Goal: Information Seeking & Learning: Compare options

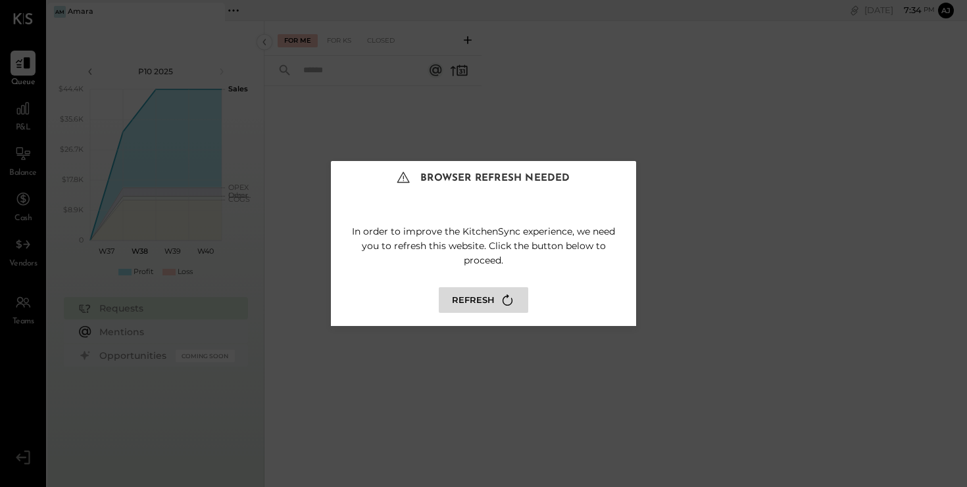
click at [468, 304] on button "Refresh" at bounding box center [483, 300] width 89 height 26
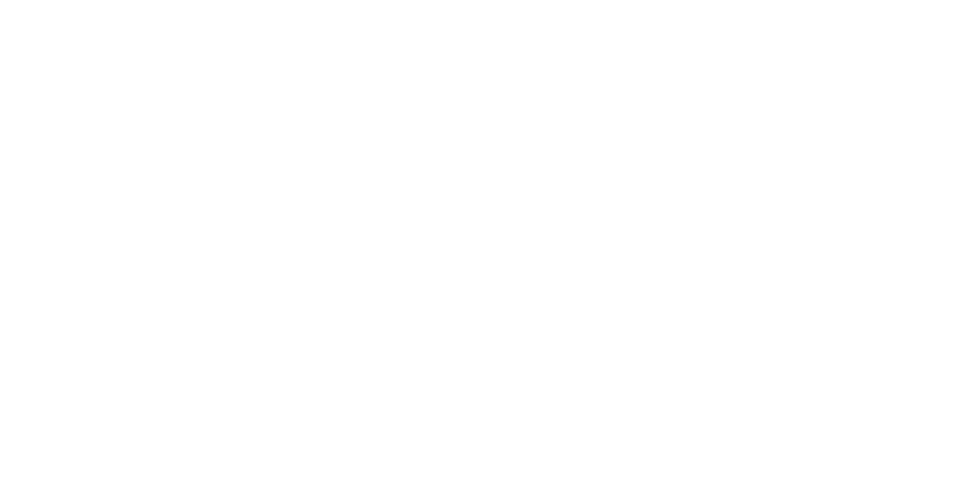
click at [478, 0] on html at bounding box center [483, 0] width 967 height 0
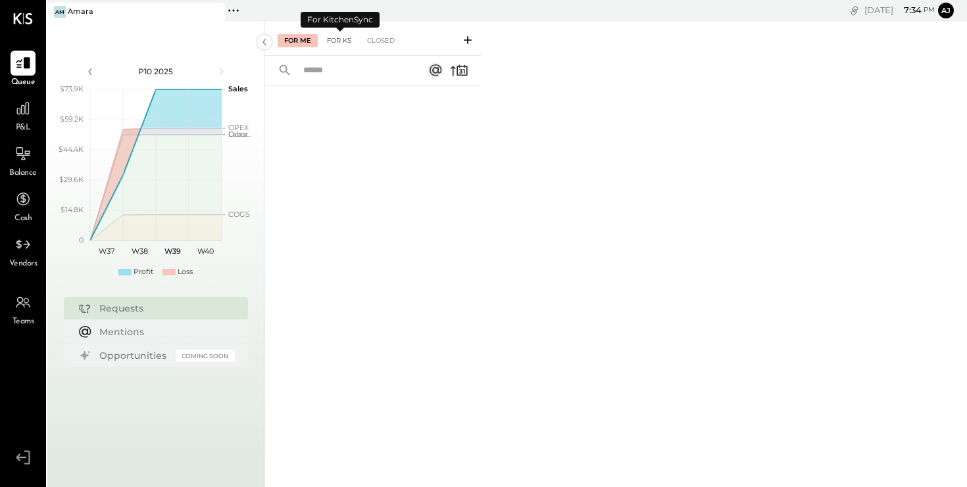
click at [345, 41] on div "For KS" at bounding box center [338, 40] width 37 height 13
click at [389, 39] on div "Closed" at bounding box center [380, 40] width 41 height 13
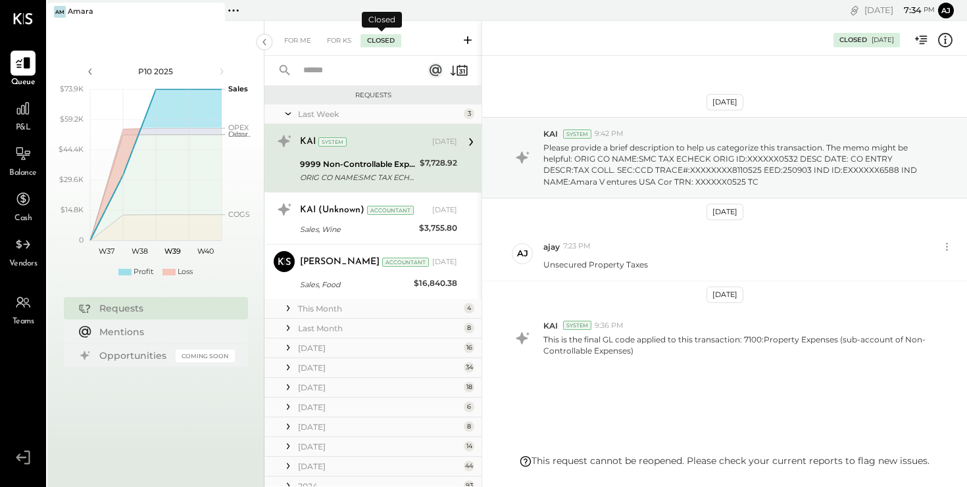
scroll to position [11, 0]
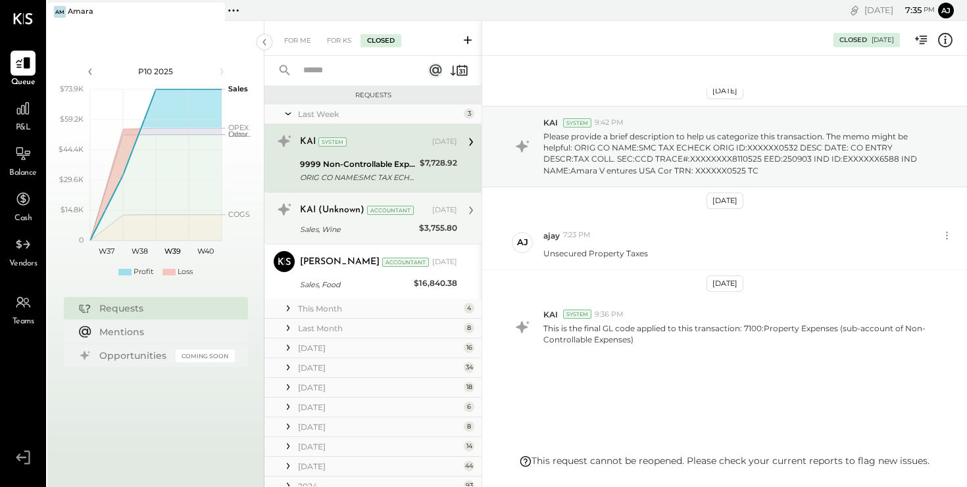
click at [326, 233] on div "Sales, Wine" at bounding box center [357, 229] width 115 height 13
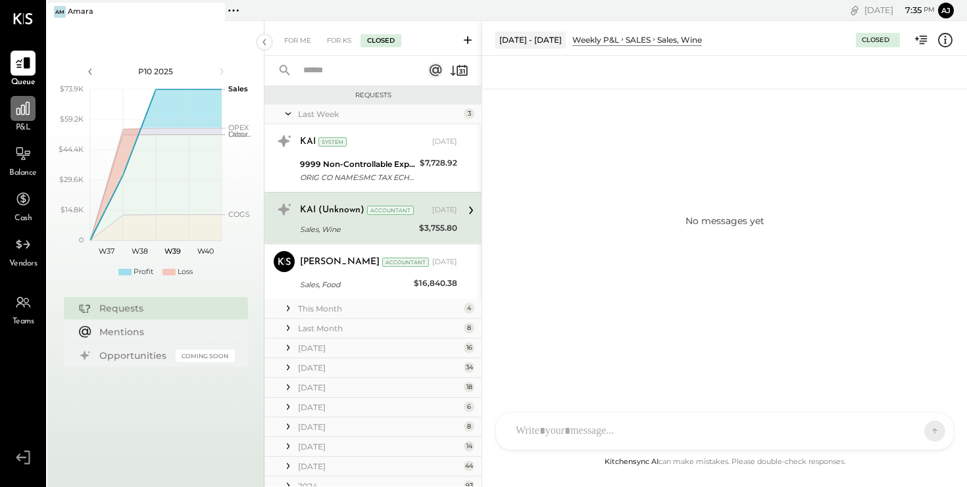
click at [16, 112] on icon at bounding box center [22, 108] width 13 height 13
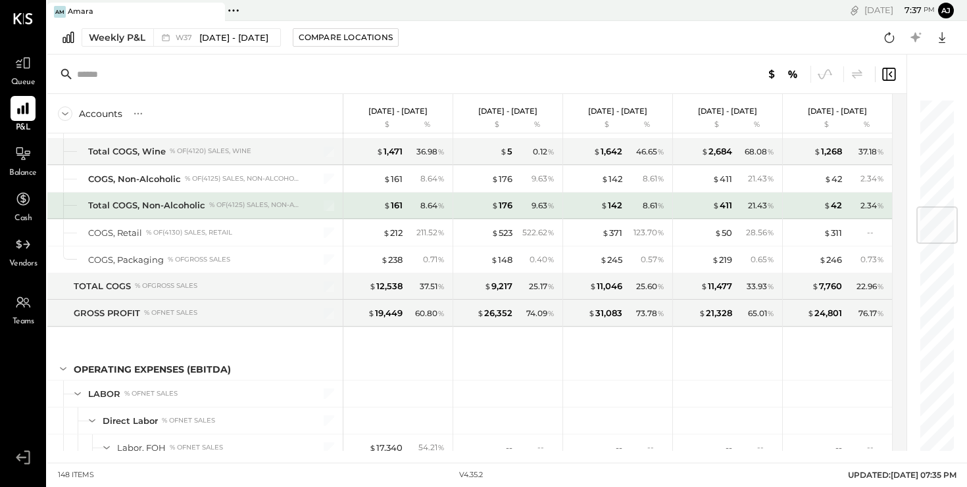
scroll to position [946, 0]
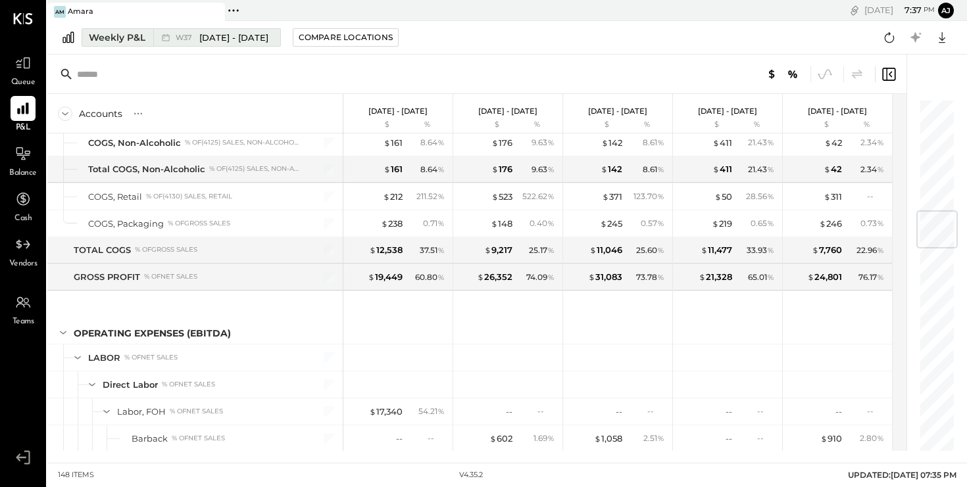
click at [240, 32] on span "[DATE] - [DATE]" at bounding box center [233, 38] width 69 height 12
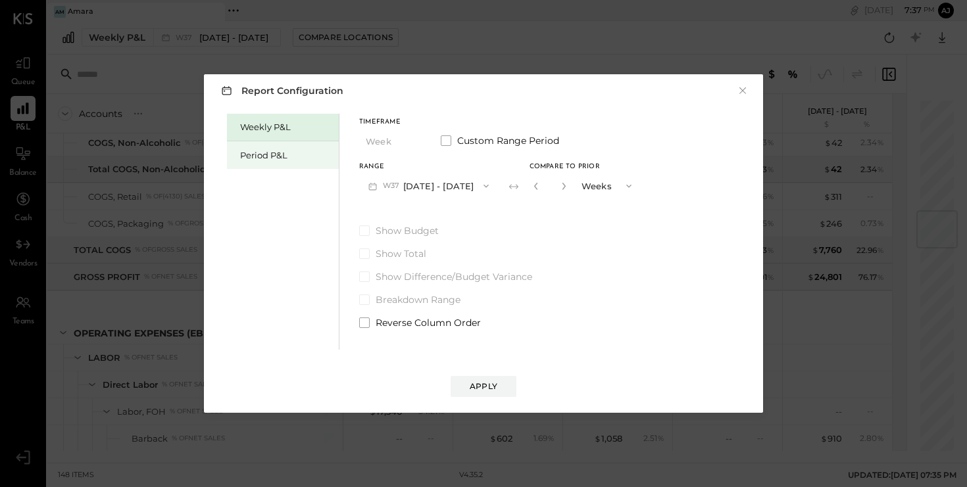
click at [269, 159] on div "Period P&L" at bounding box center [286, 155] width 92 height 12
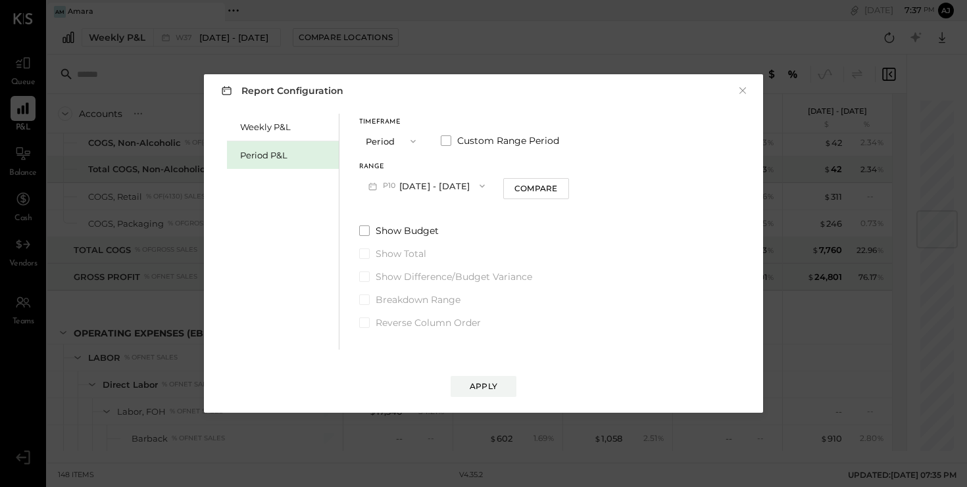
click at [467, 189] on button "P10 [DATE] - [DATE]" at bounding box center [426, 186] width 135 height 24
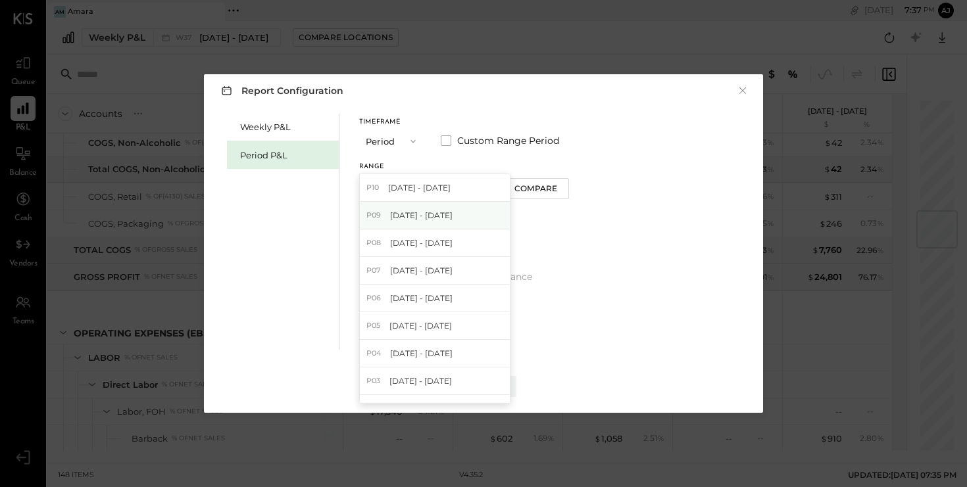
click at [451, 222] on div "P09 [DATE] - [DATE]" at bounding box center [435, 216] width 150 height 28
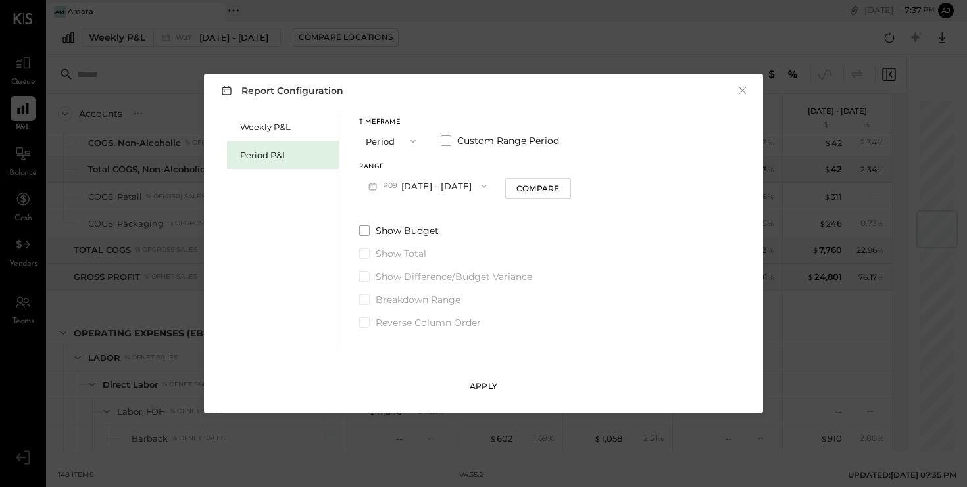
click at [479, 393] on button "Apply" at bounding box center [484, 386] width 66 height 21
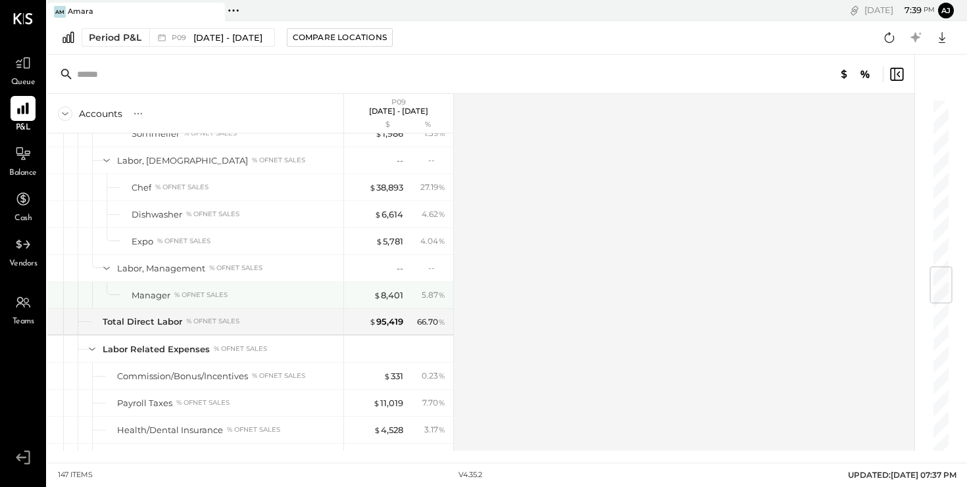
scroll to position [1414, 0]
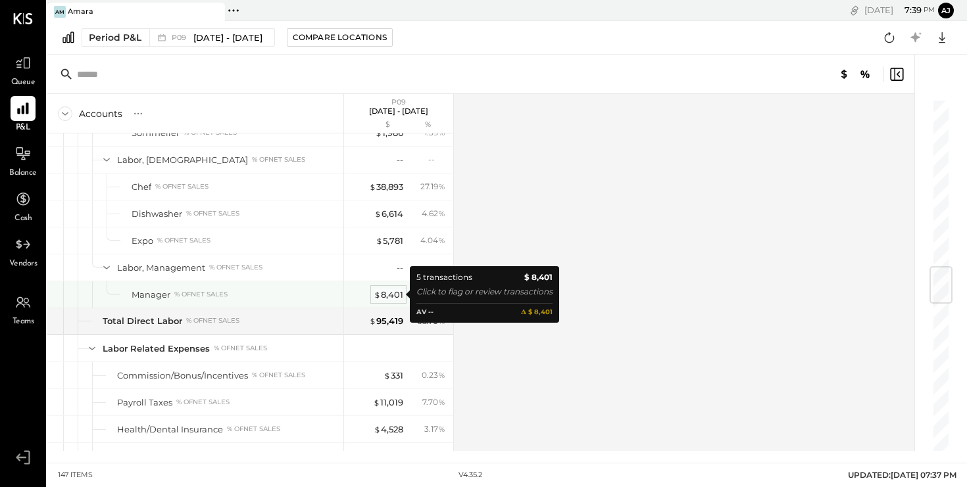
click at [395, 296] on div "$ 8,401" at bounding box center [389, 295] width 30 height 12
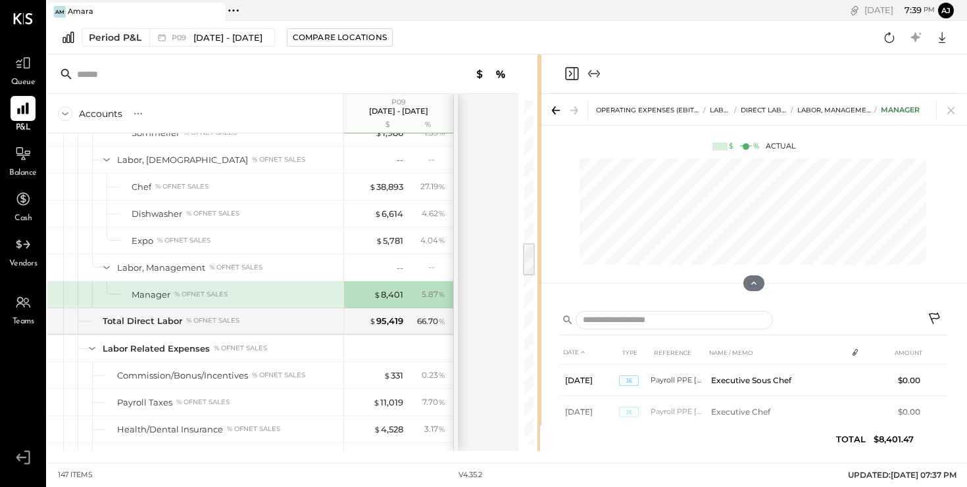
drag, startPoint x: 660, startPoint y: 336, endPoint x: 540, endPoint y: 353, distance: 120.9
click at [540, 353] on div "Accounts S % GL P09 [DATE] - [DATE] $ % SALES Sales, Food % of GROSS SALES Sale…" at bounding box center [507, 253] width 920 height 397
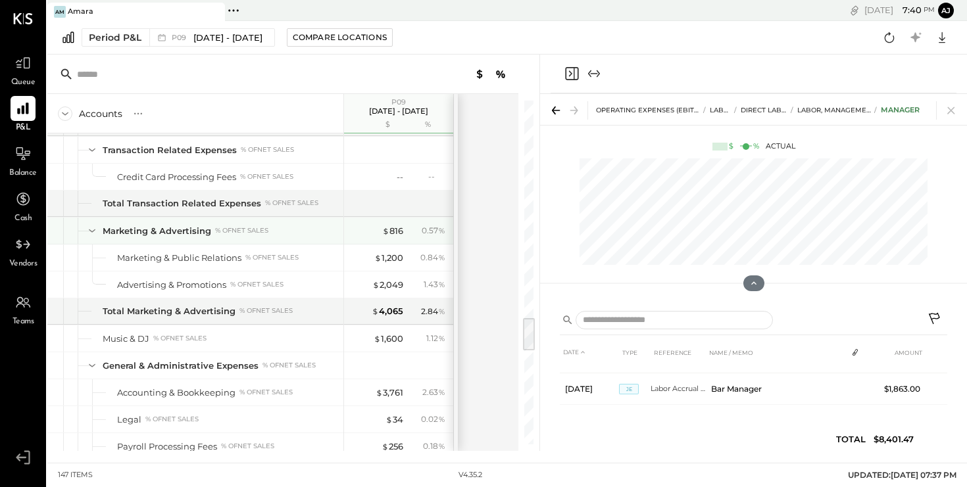
scroll to position [2155, 0]
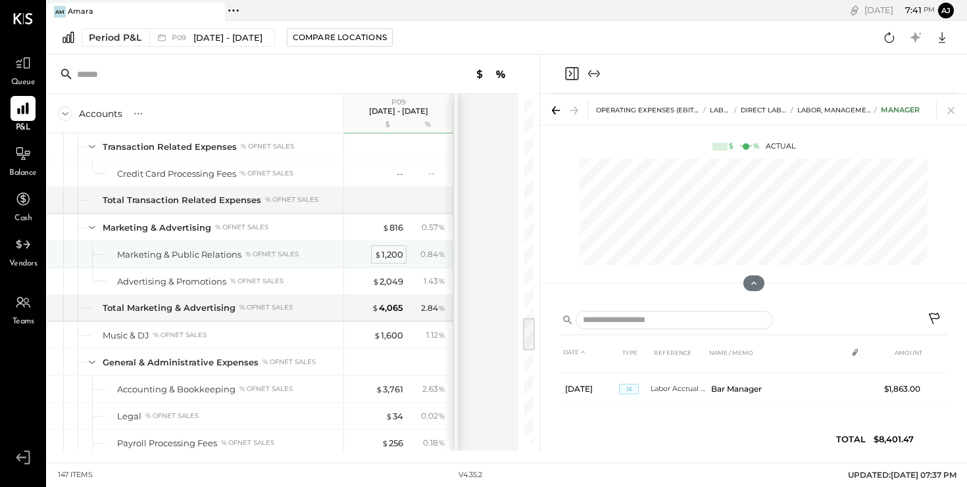
click at [392, 255] on div "$ 1,200" at bounding box center [388, 255] width 29 height 12
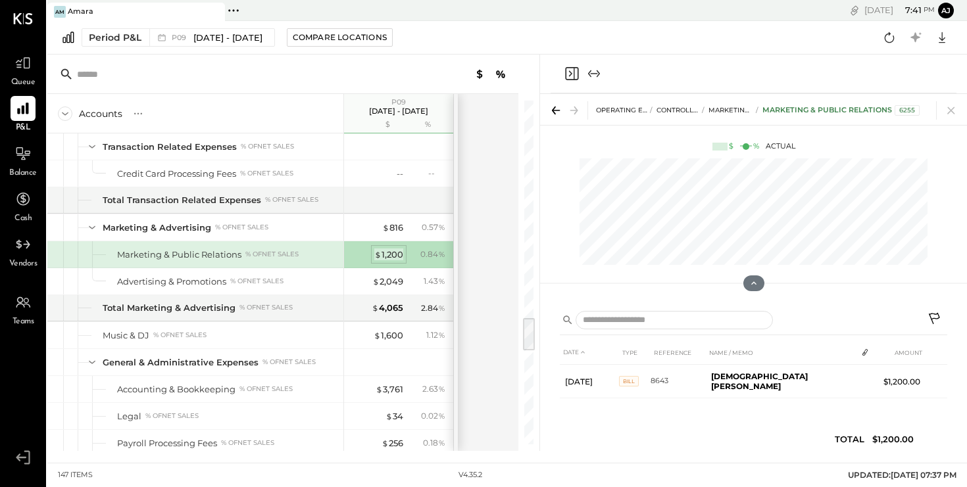
scroll to position [0, 0]
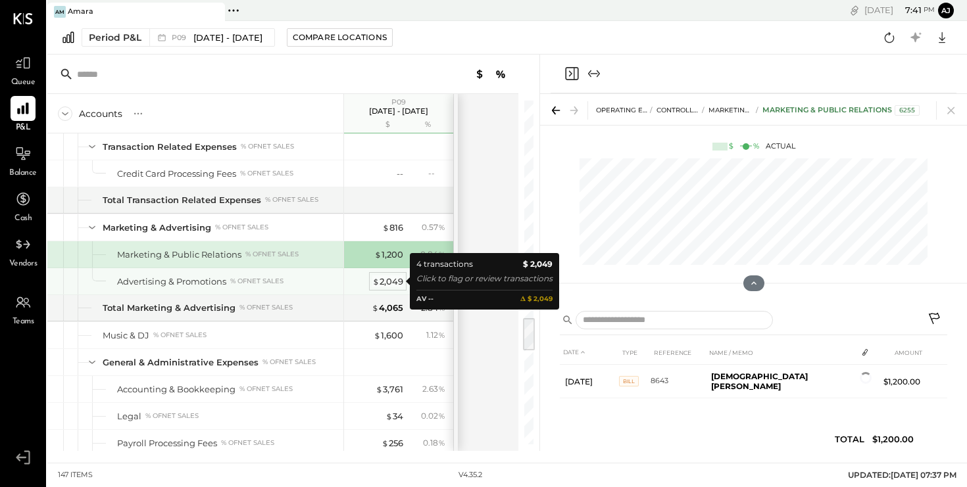
click at [391, 281] on div "$ 2,049" at bounding box center [387, 282] width 31 height 12
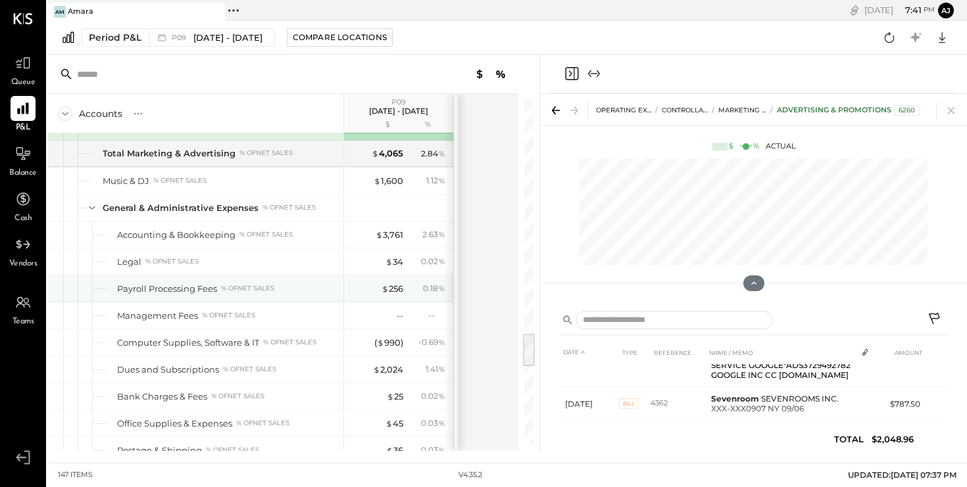
scroll to position [2311, 0]
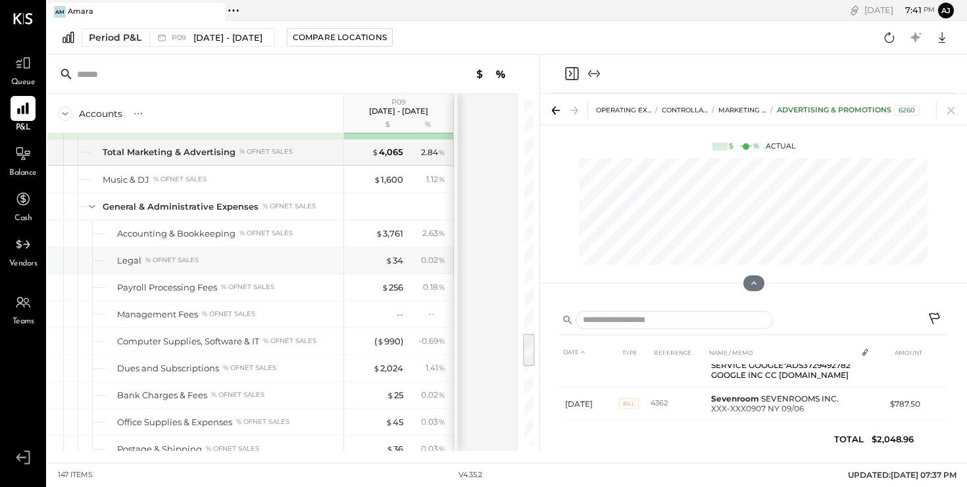
click at [405, 260] on div "$ 34 0.02 %" at bounding box center [400, 260] width 99 height 26
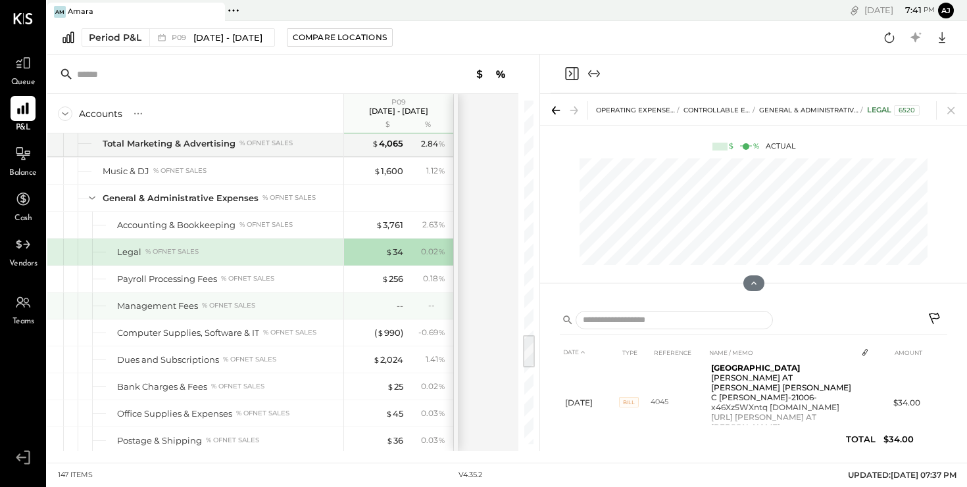
scroll to position [2320, 0]
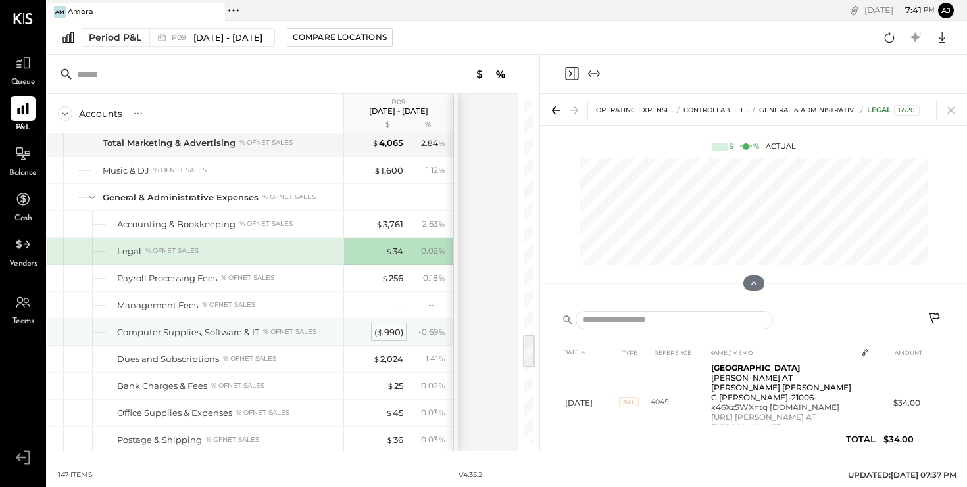
click at [392, 331] on div "( $ 990 )" at bounding box center [388, 332] width 29 height 12
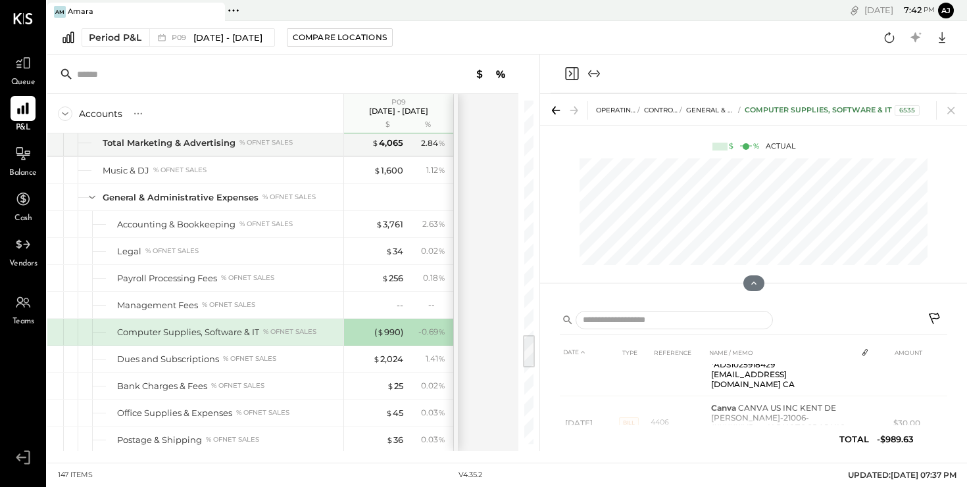
scroll to position [438, 0]
click at [384, 356] on div "$ 2,024" at bounding box center [388, 359] width 30 height 12
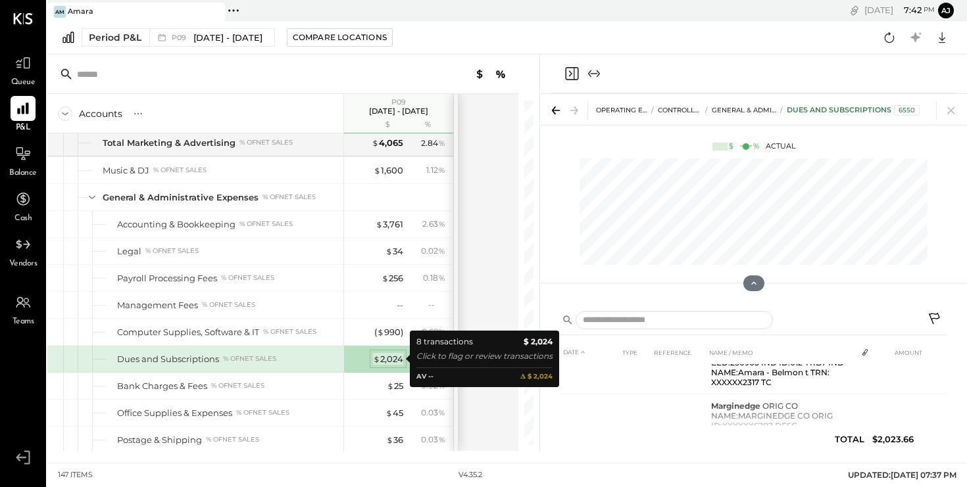
scroll to position [321, 0]
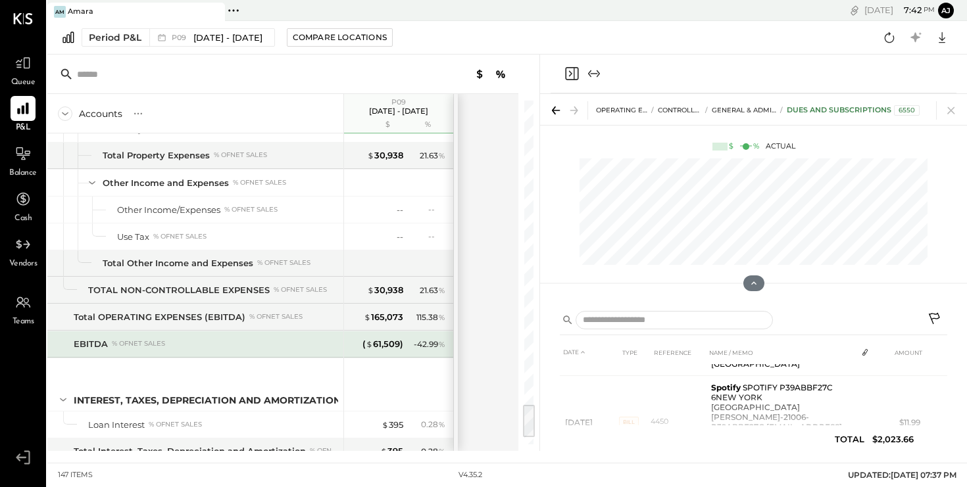
scroll to position [3083, 0]
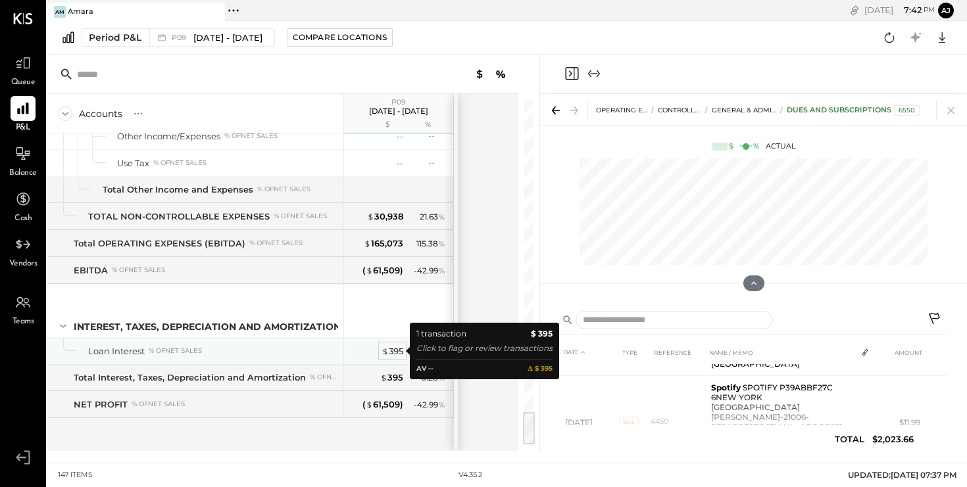
click at [395, 351] on div "$ 395" at bounding box center [393, 351] width 22 height 12
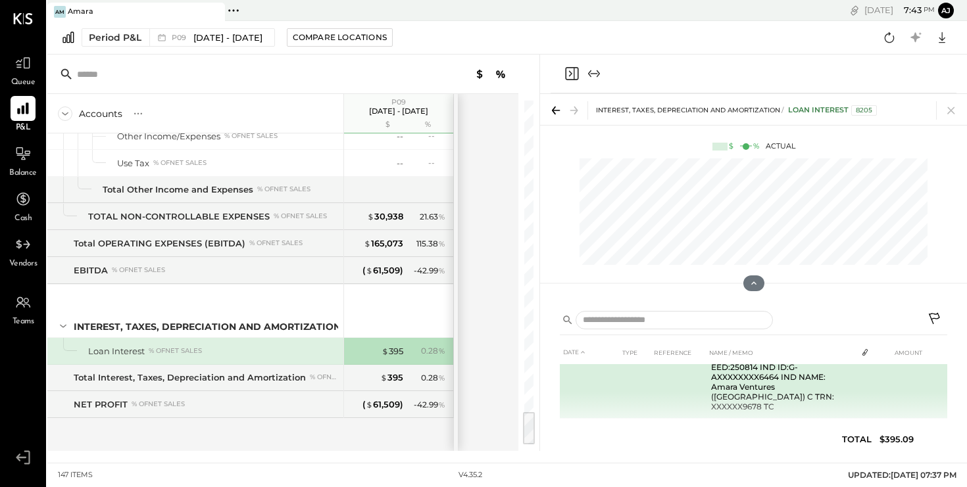
scroll to position [69, 0]
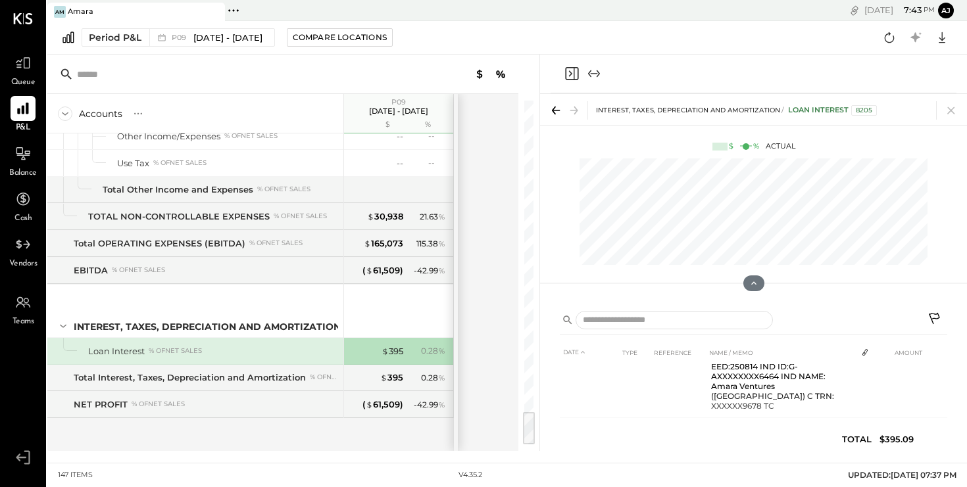
drag, startPoint x: 379, startPoint y: 41, endPoint x: 237, endPoint y: 98, distance: 153.2
click at [237, 99] on div "Am Amara Pinned Locations ( 1 ) Amara No locations detected [DATE] 7 : 43 pm aj…" at bounding box center [507, 225] width 920 height 451
click at [239, 43] on span "[DATE] - [DATE]" at bounding box center [227, 38] width 69 height 12
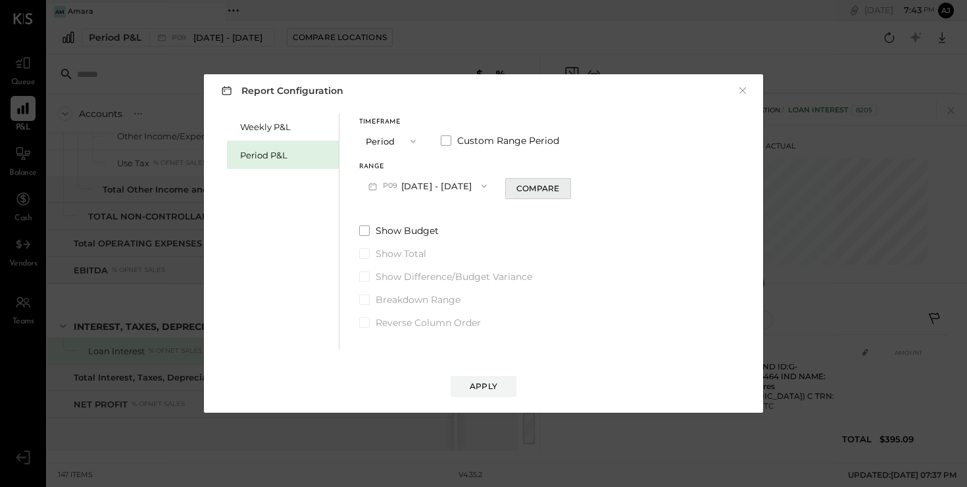
click at [537, 190] on div "Compare" at bounding box center [537, 188] width 43 height 11
click at [535, 187] on icon "button" at bounding box center [533, 186] width 3 height 7
click at [555, 186] on div "Compare" at bounding box center [537, 188] width 43 height 11
click at [563, 188] on icon "button" at bounding box center [561, 186] width 3 height 7
type input "*"
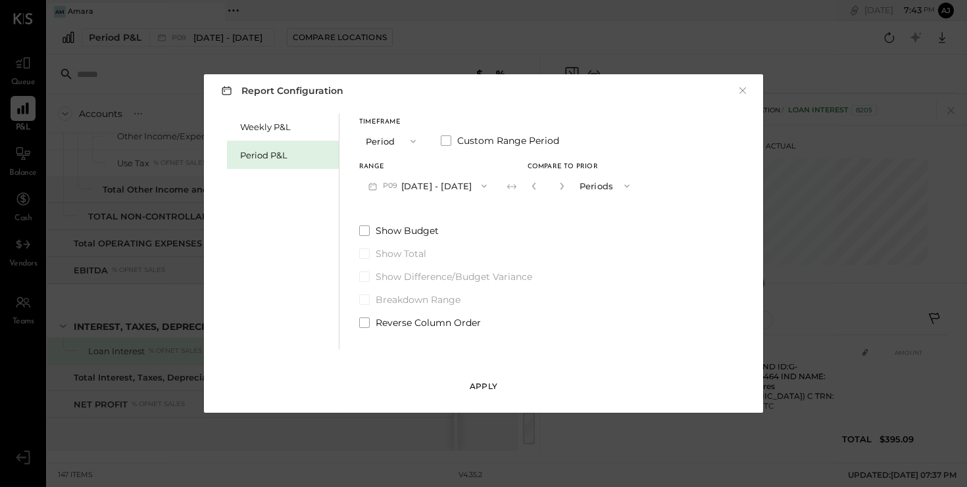
click at [486, 389] on div "Apply" at bounding box center [484, 386] width 28 height 11
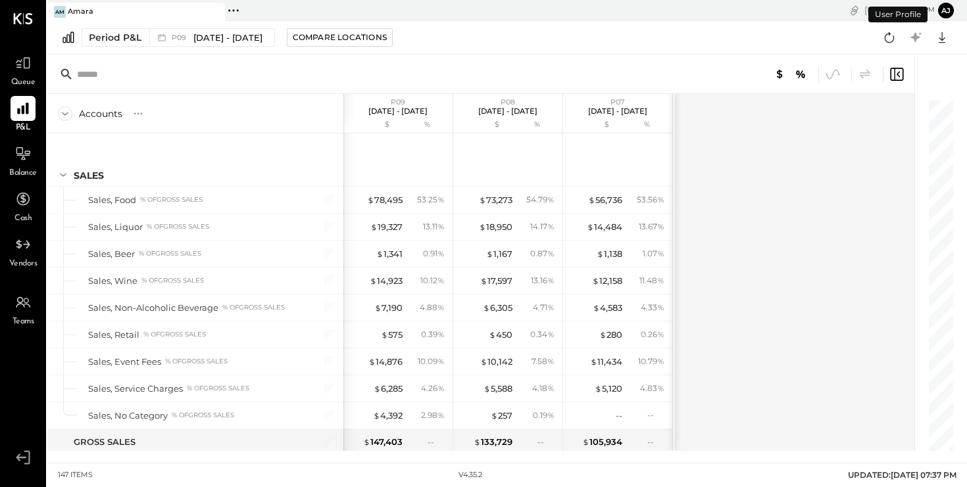
scroll to position [3083, 0]
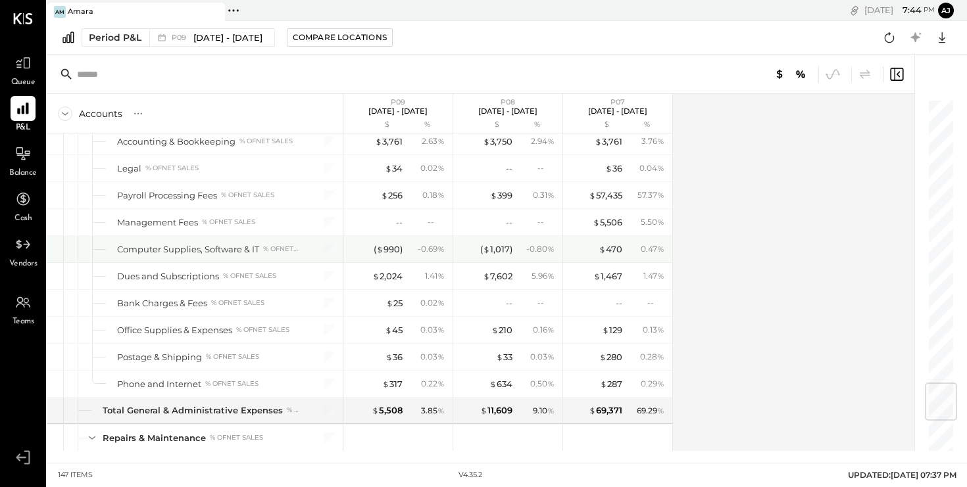
scroll to position [2393, 0]
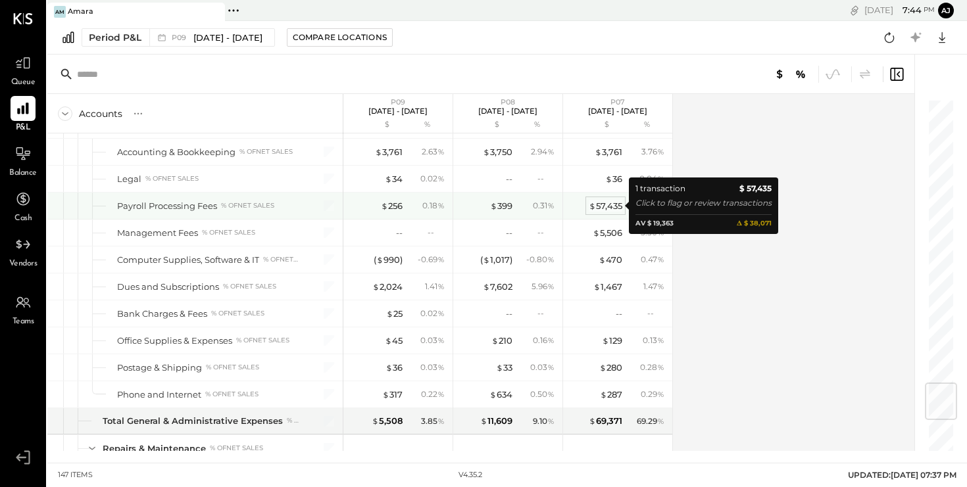
click at [609, 206] on div "$ 57,435" at bounding box center [606, 206] width 34 height 12
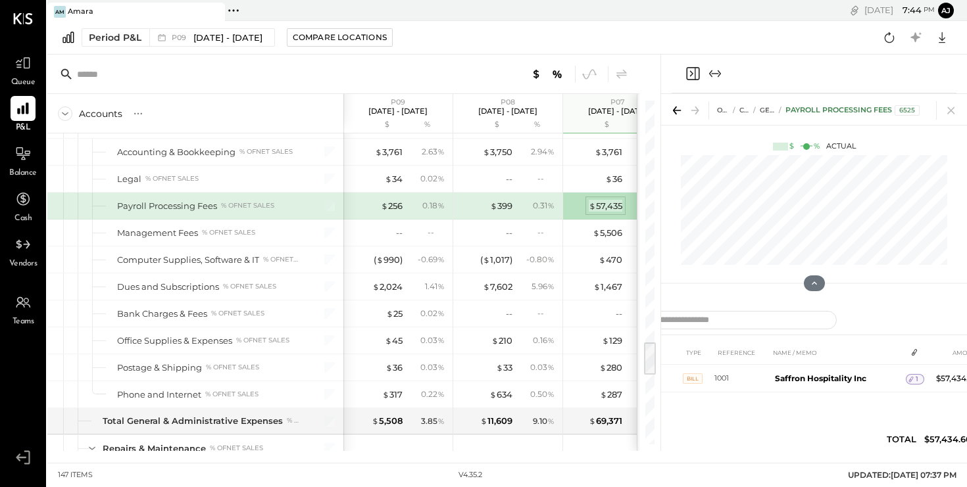
click at [605, 207] on div "$ 57,435" at bounding box center [606, 206] width 34 height 12
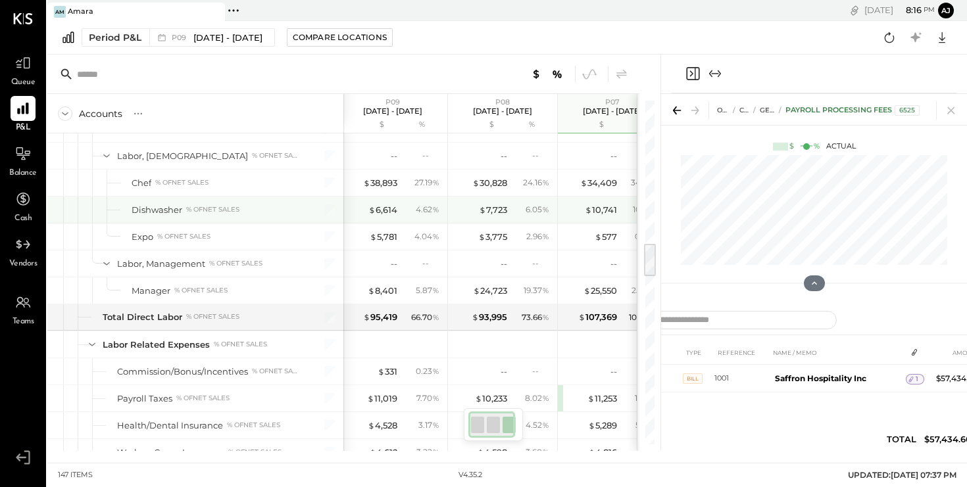
scroll to position [1373, 0]
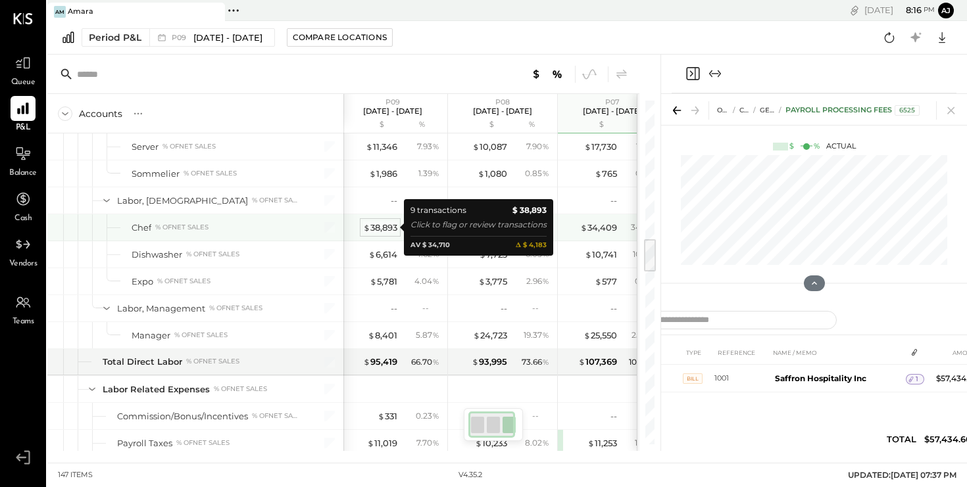
click at [378, 224] on div "$ 38,893" at bounding box center [380, 228] width 34 height 12
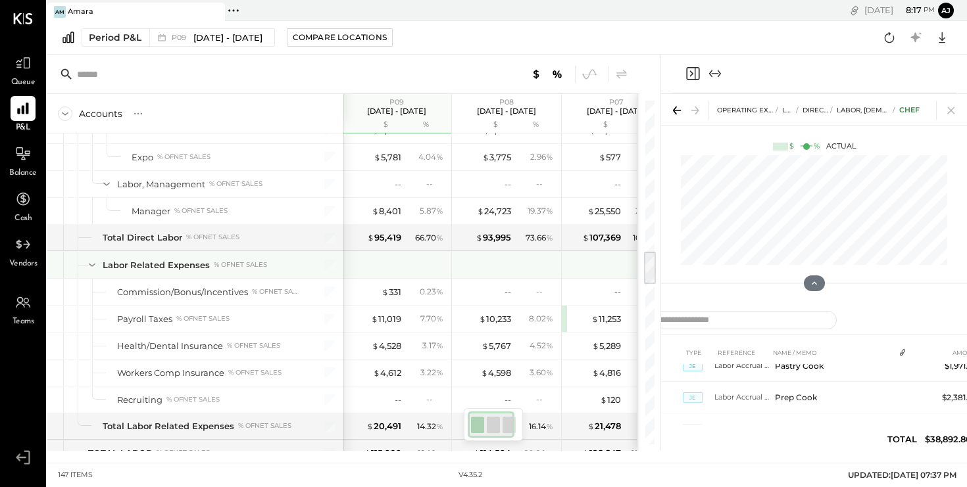
scroll to position [0, 1]
click at [548, 268] on div at bounding box center [508, 265] width 99 height 26
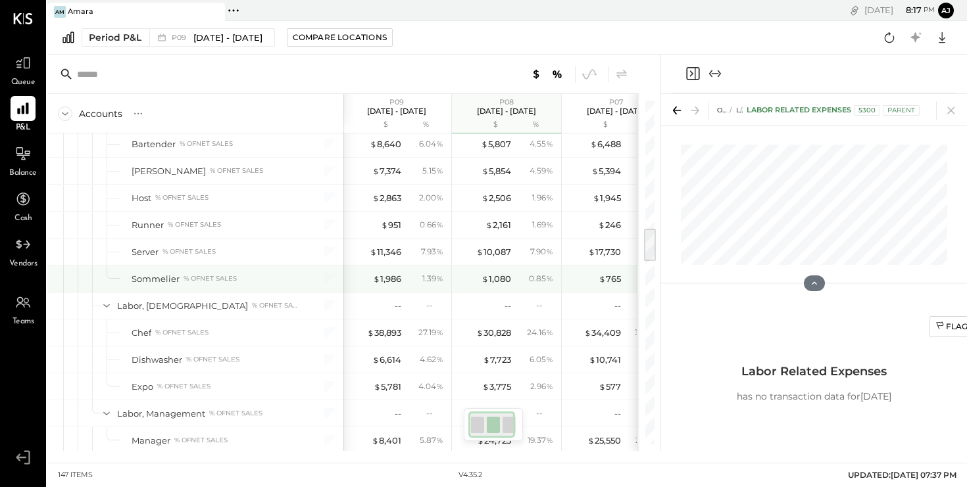
scroll to position [0, 5]
